Goal: Task Accomplishment & Management: Manage account settings

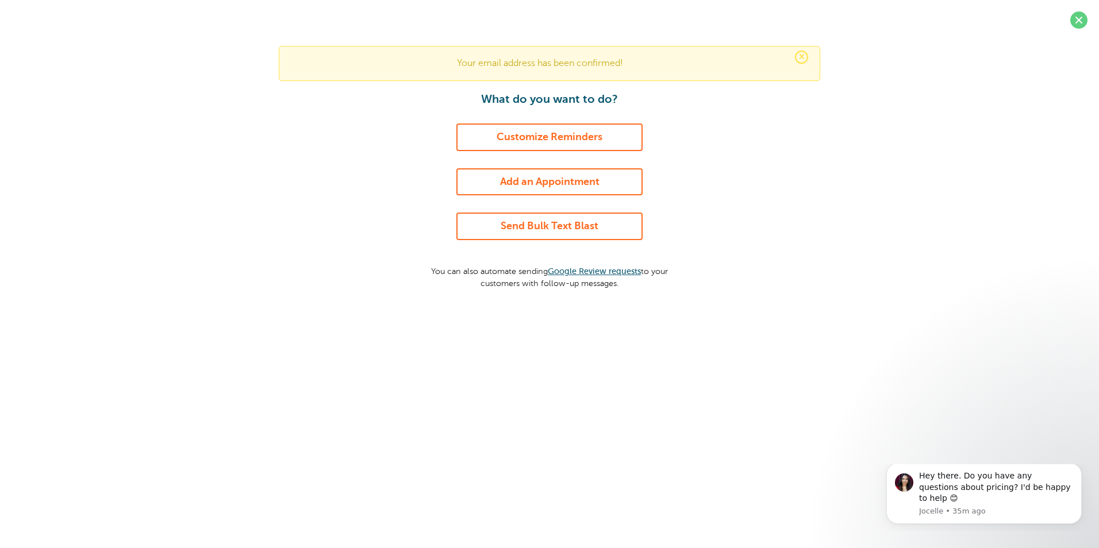
click at [570, 141] on link "Customize Reminders" at bounding box center [549, 138] width 186 height 28
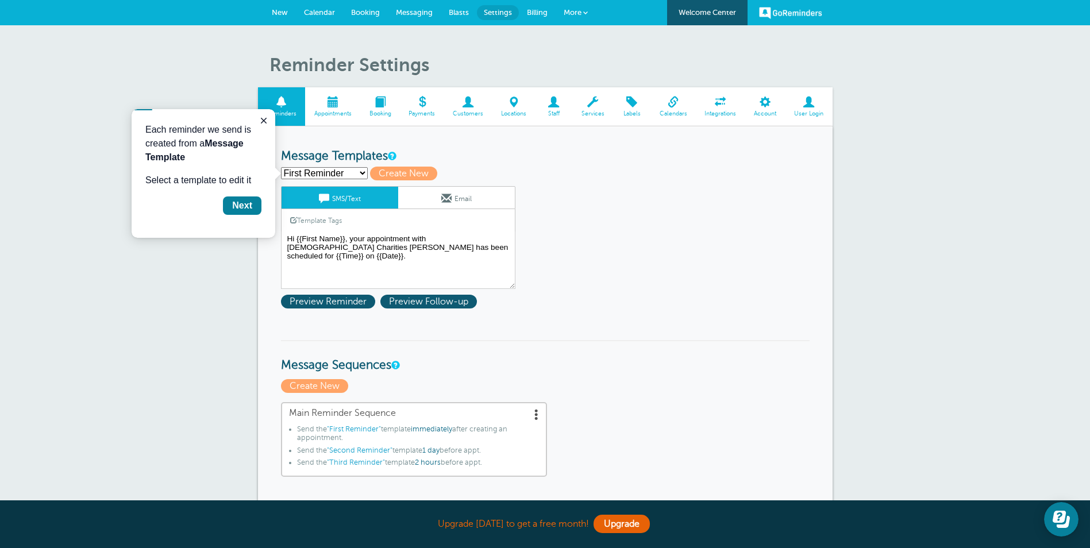
click at [461, 198] on link "Email" at bounding box center [456, 198] width 117 height 22
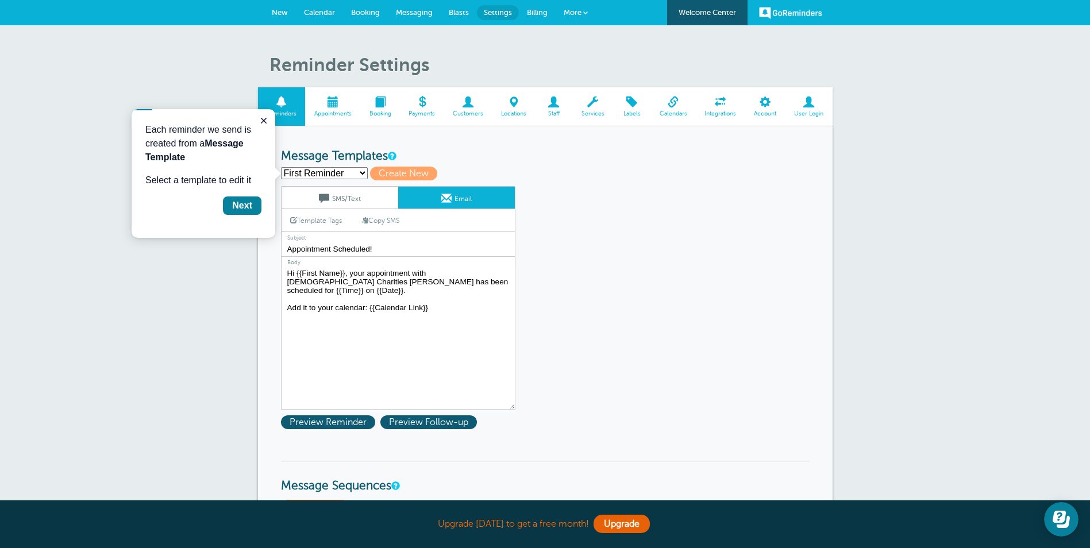
click at [353, 195] on link "SMS/Text" at bounding box center [340, 198] width 117 height 22
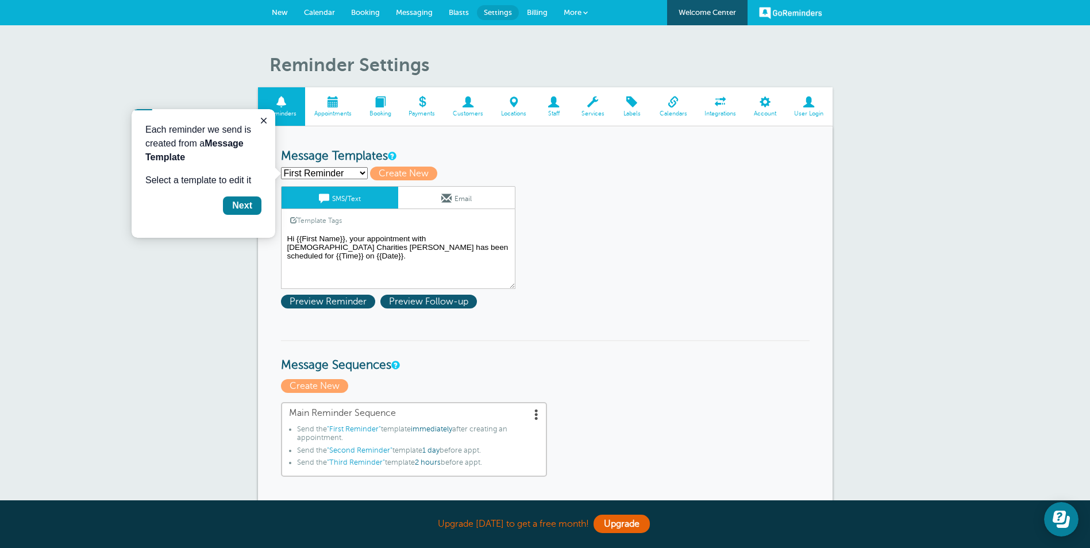
click at [321, 247] on textarea "Hi {{First Name}}, your appointment with Catholic Charities Effingham has been …" at bounding box center [398, 260] width 234 height 57
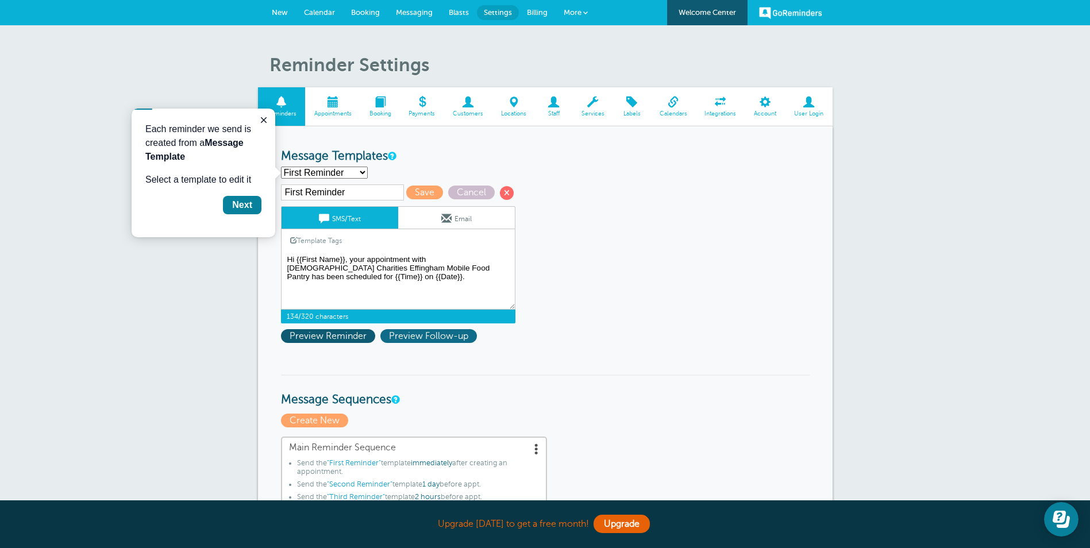
type textarea "Hi {{First Name}}, your appointment with Catholic Charities Effingham Mobile Fo…"
click at [441, 335] on span "Preview Follow-up" at bounding box center [428, 336] width 97 height 14
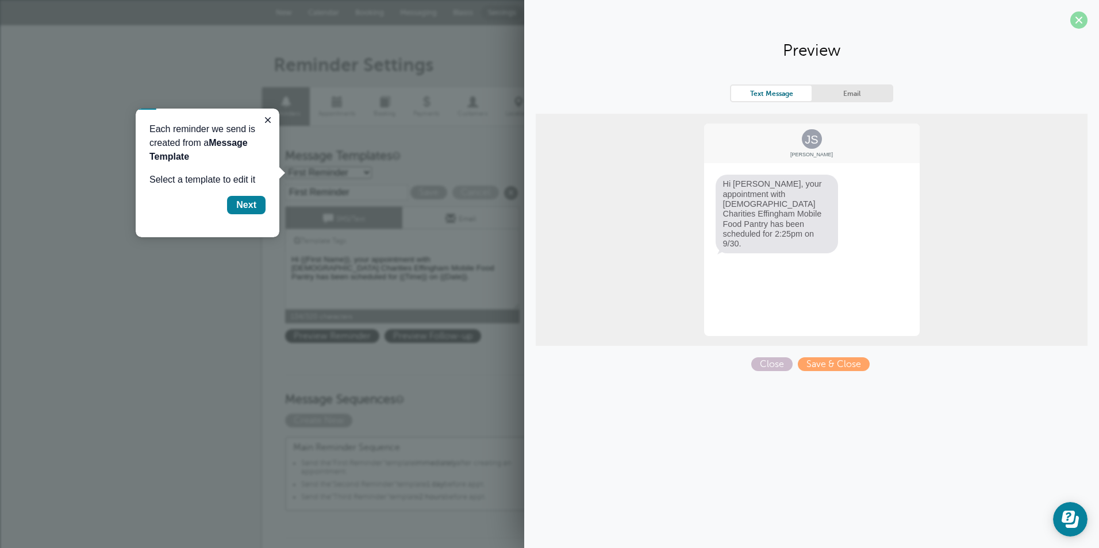
click at [1072, 12] on span at bounding box center [1078, 19] width 17 height 17
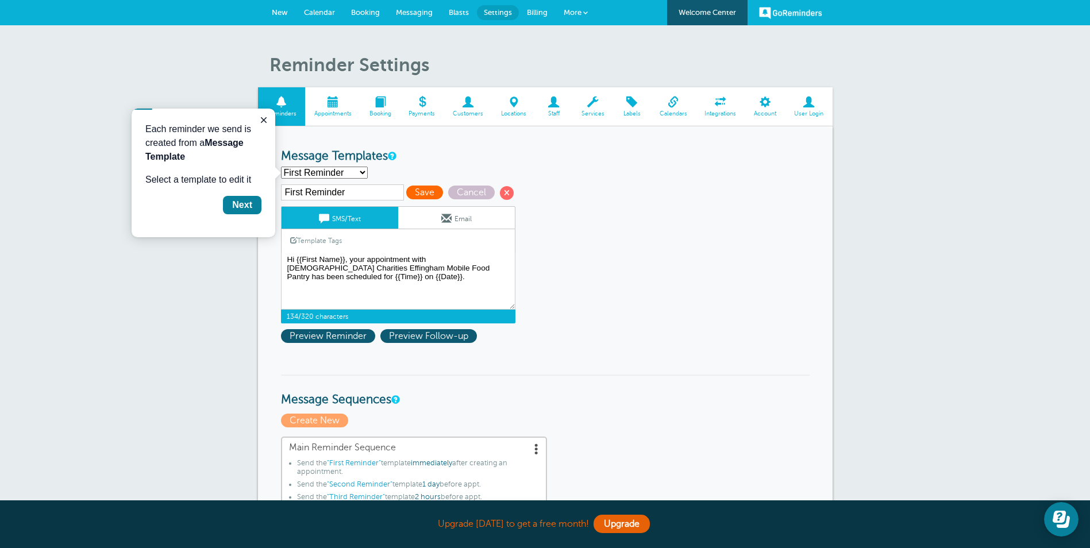
click at [427, 190] on span "Save" at bounding box center [424, 193] width 37 height 14
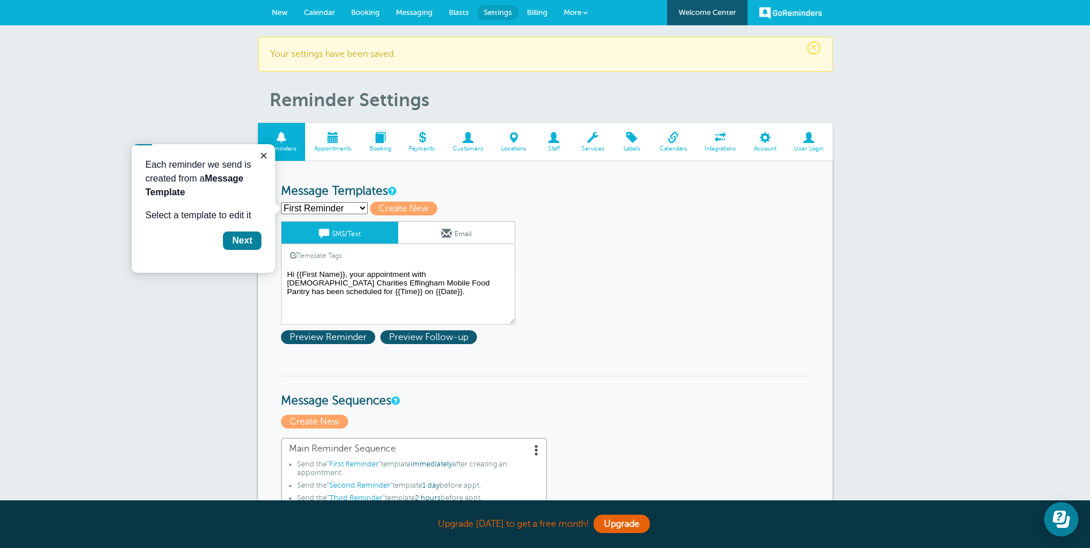
click at [363, 206] on select "First Reminder Second Reminder Third Reminder Create new..." at bounding box center [324, 208] width 87 height 12
select select "162976"
click at [281, 202] on select "First Reminder Second Reminder Third Reminder Create new..." at bounding box center [324, 208] width 87 height 12
type input "Second Reminder"
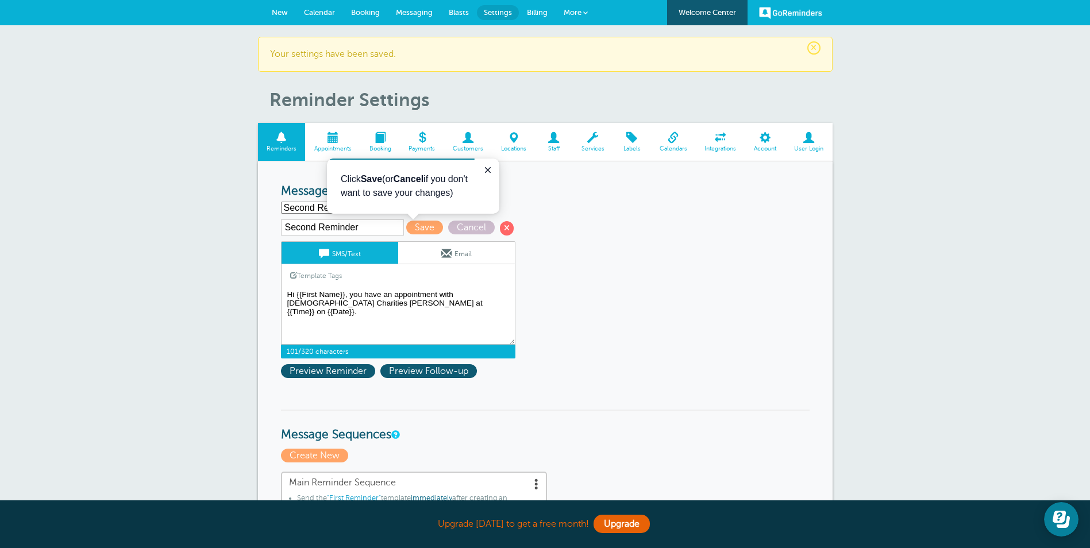
click at [354, 302] on textarea "Hi {{First Name}}, your appointment with Catholic Charities Effingham Mobile Fo…" at bounding box center [398, 315] width 234 height 57
type textarea "Hi {{First Name}}, you have an appointment with Catholic Charities Effingham Mo…"
click at [433, 228] on span "Save" at bounding box center [424, 228] width 37 height 14
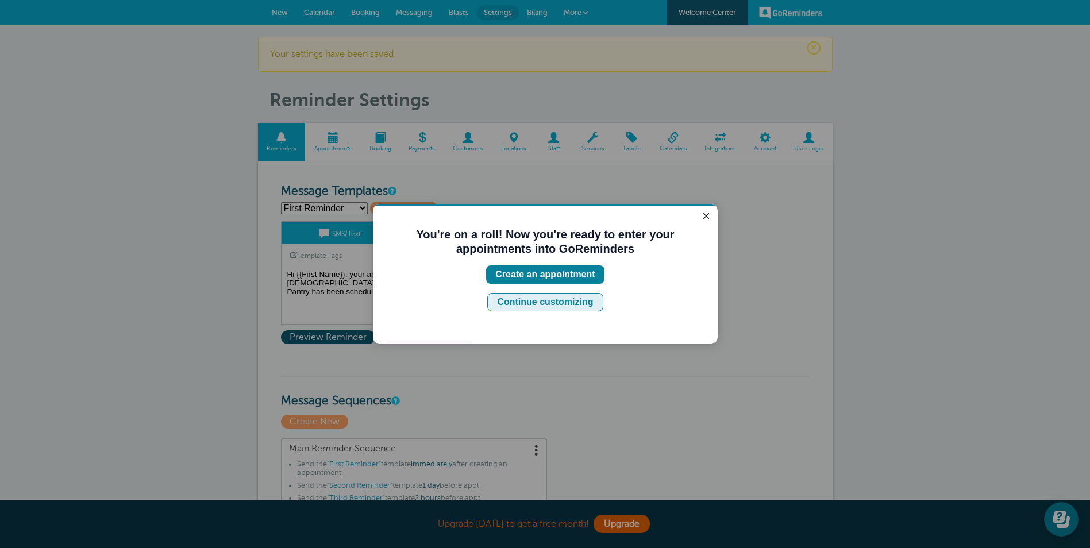
click at [566, 299] on div "Continue customizing" at bounding box center [545, 302] width 96 height 14
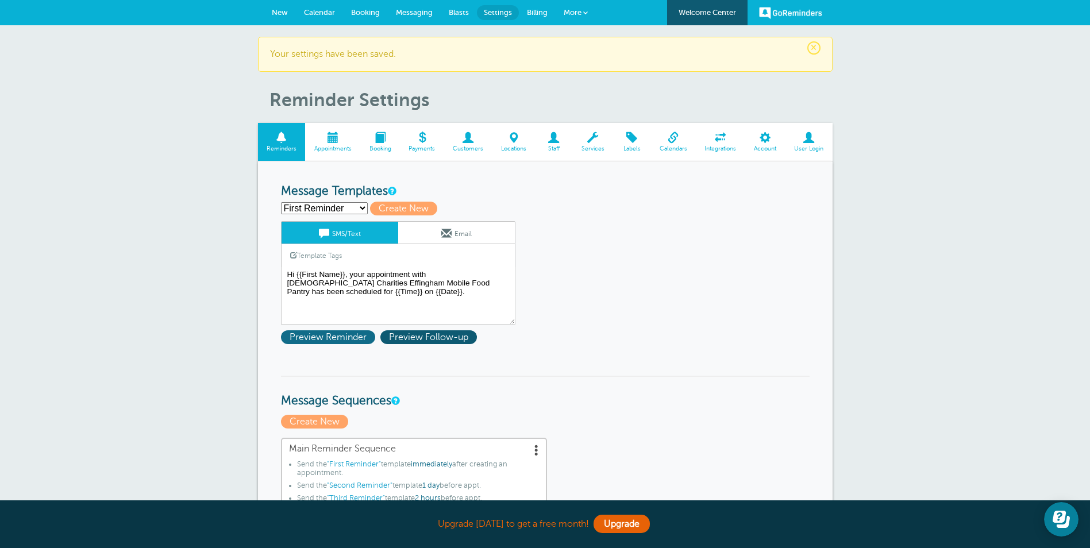
click at [341, 339] on span "Preview Reminder" at bounding box center [328, 337] width 94 height 14
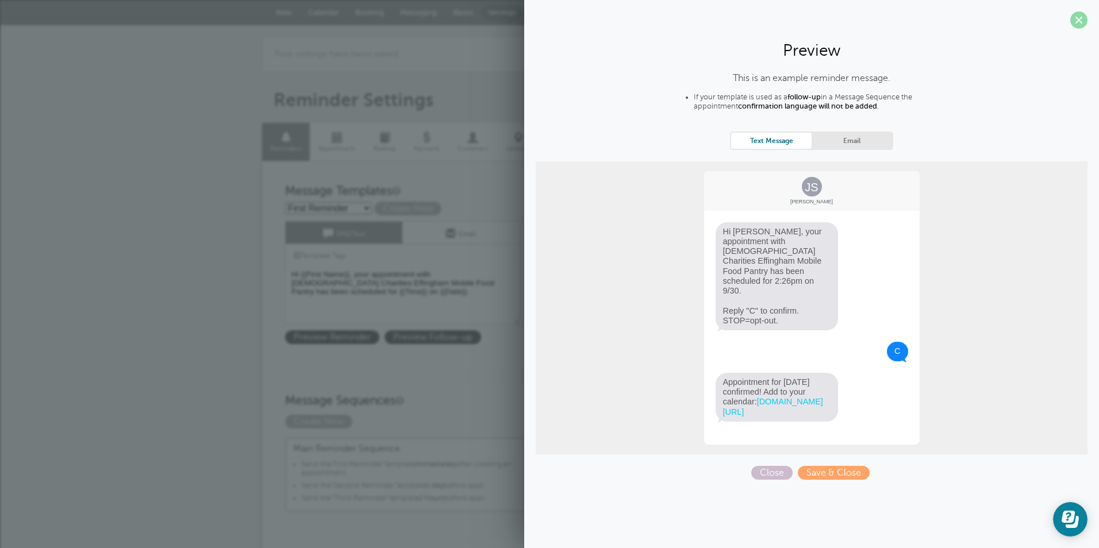
click at [1080, 14] on span at bounding box center [1078, 19] width 17 height 17
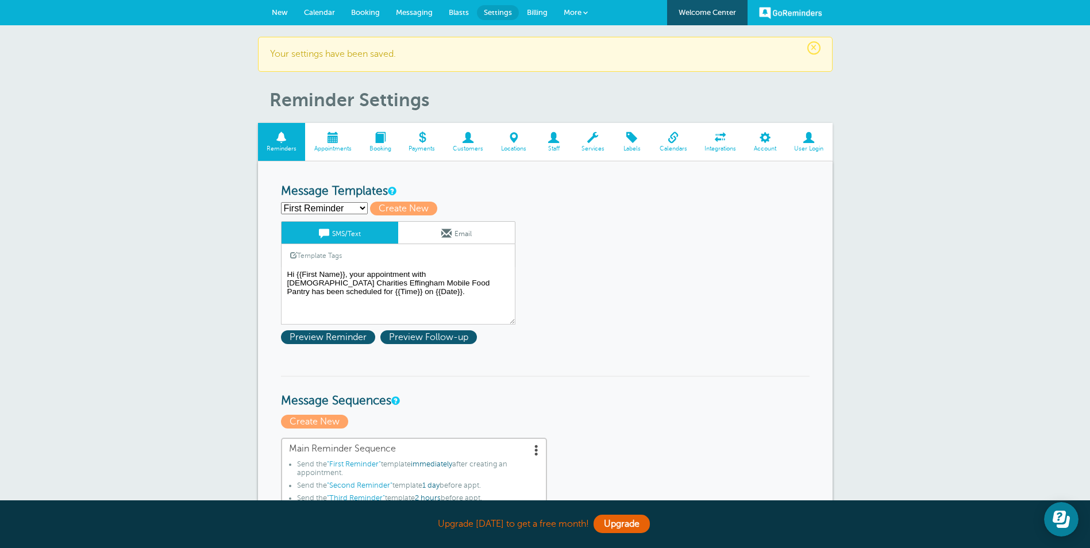
click at [349, 206] on select "First Reminder Second Reminder Third Reminder Create new..." at bounding box center [324, 208] width 87 height 12
select select "162976"
click at [281, 202] on select "First Reminder Second Reminder Third Reminder Create new..." at bounding box center [324, 208] width 87 height 12
type input "Second Reminder"
type textarea "Hi {{First Name}}, you have an appointment with Catholic Charities Effingham Mo…"
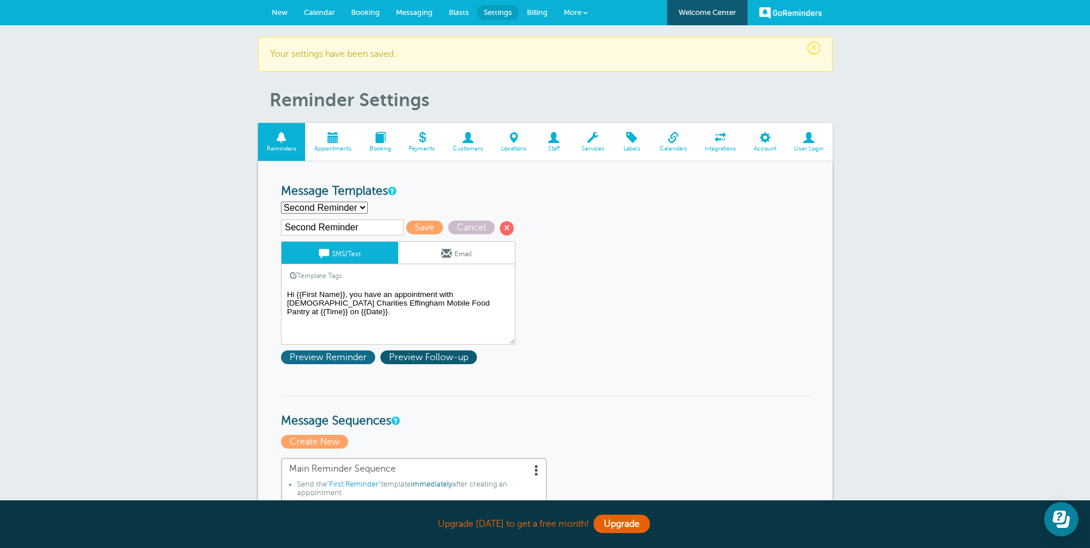
click at [341, 356] on span "Preview Reminder" at bounding box center [328, 358] width 94 height 14
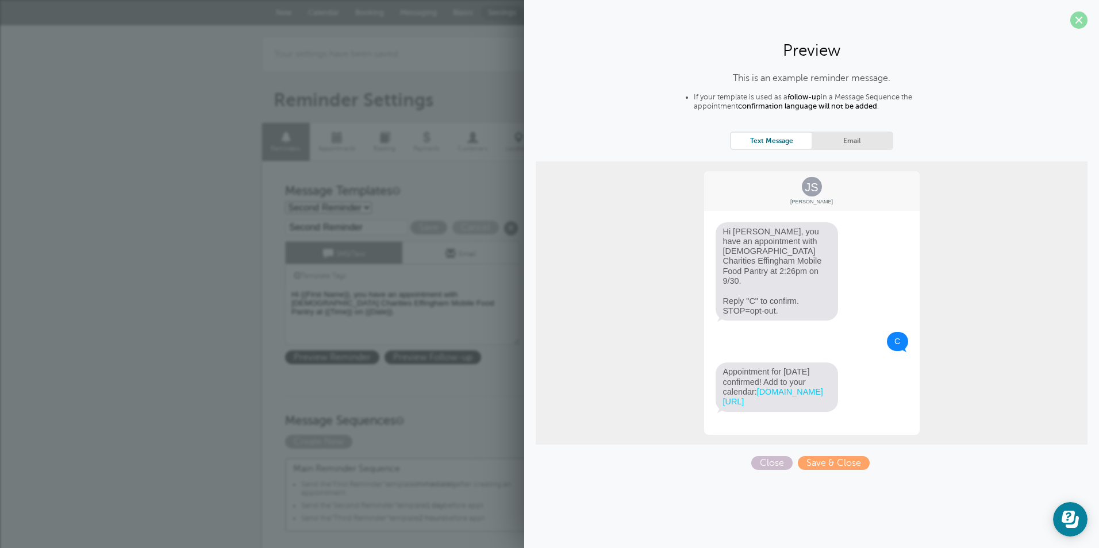
click at [1080, 21] on span at bounding box center [1078, 19] width 17 height 17
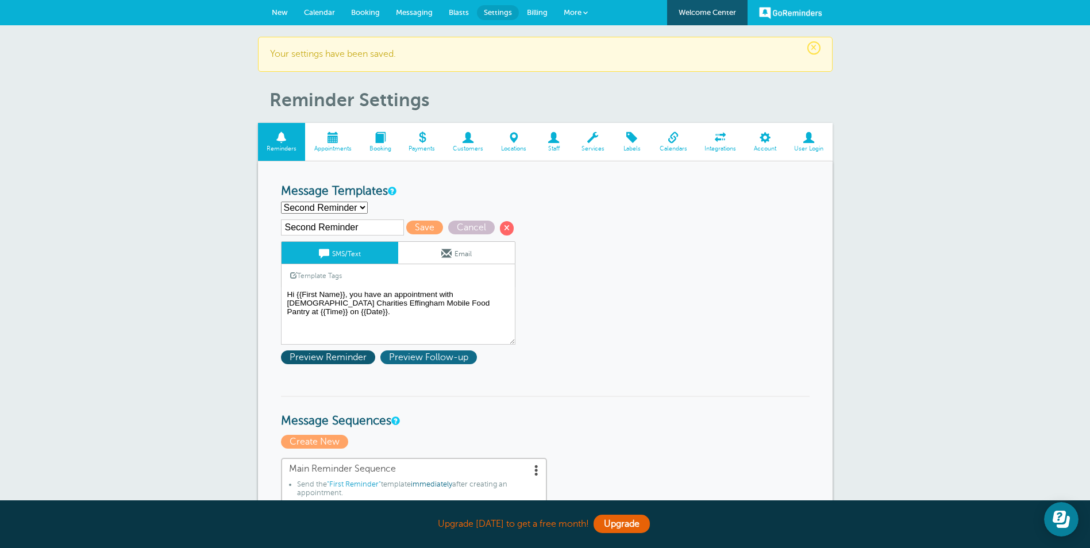
click at [416, 355] on span "Preview Follow-up" at bounding box center [428, 358] width 97 height 14
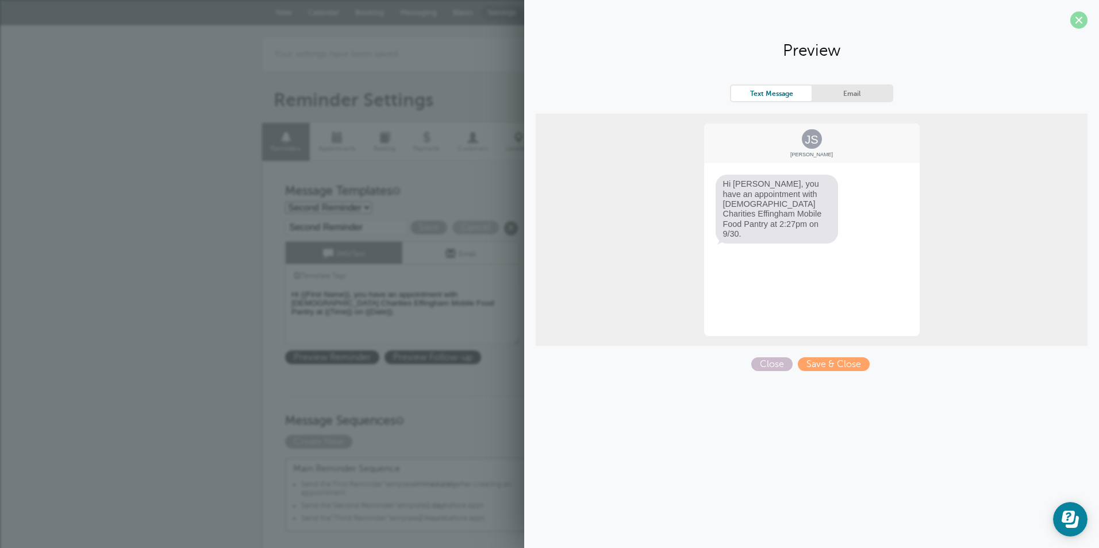
click at [1080, 22] on span at bounding box center [1078, 19] width 17 height 17
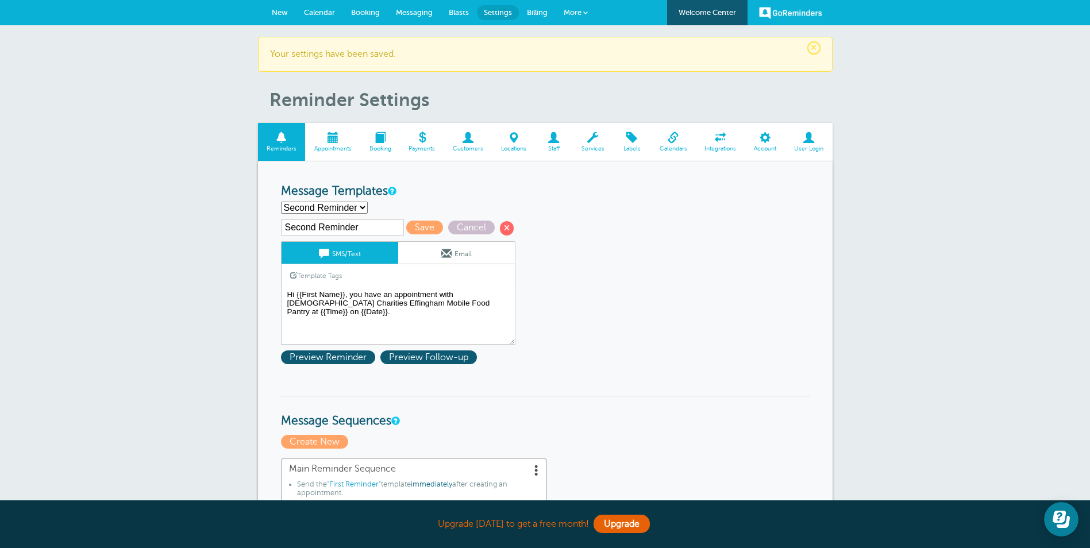
click at [357, 205] on select "First Reminder Second Reminder Third Reminder Create new..." at bounding box center [324, 208] width 87 height 12
select select "162977"
click at [281, 202] on select "First Reminder Second Reminder Third Reminder Create new..." at bounding box center [324, 208] width 87 height 12
type input "Third Reminder"
click at [401, 354] on span "Preview Follow-up" at bounding box center [428, 358] width 97 height 14
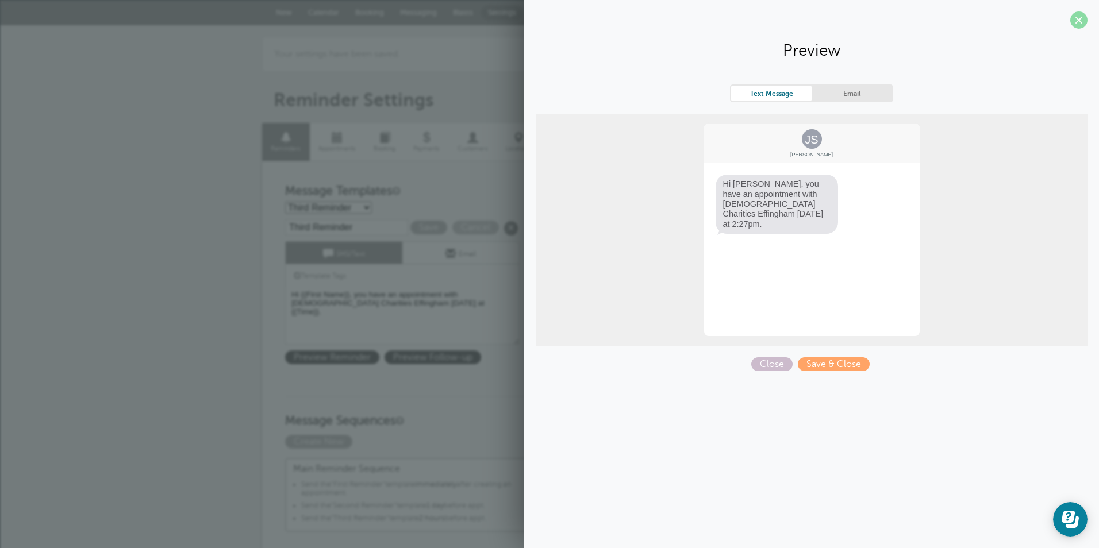
click at [1084, 24] on span at bounding box center [1078, 19] width 17 height 17
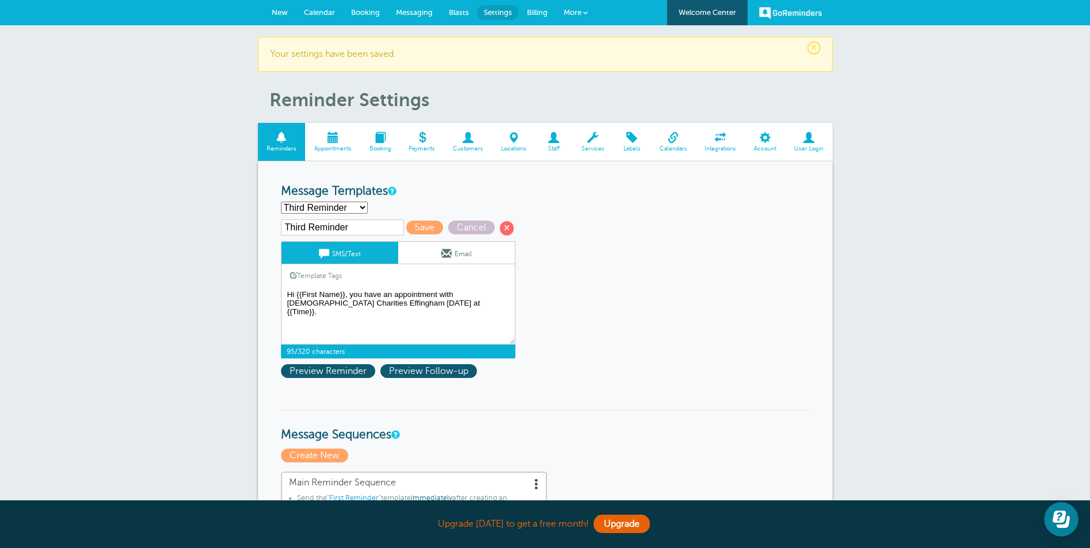
click at [355, 302] on textarea "Hi {{First Name}}, your appointment with Catholic Charities Effingham Mobile Fo…" at bounding box center [398, 315] width 234 height 57
type textarea "Hi {{First Name}}, you have an appointment with Catholic Charities Effingham Mo…"
